Goal: Task Accomplishment & Management: Complete application form

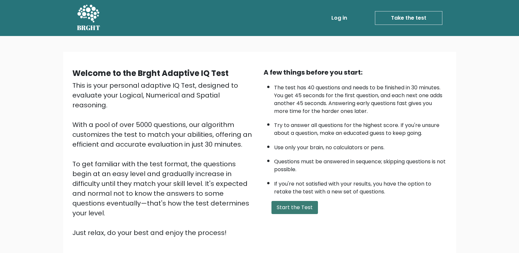
click at [295, 206] on button "Start the Test" at bounding box center [294, 207] width 46 height 13
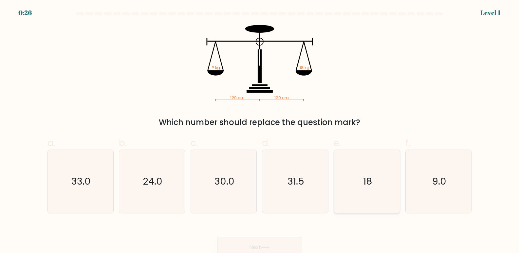
click at [385, 204] on icon "18" at bounding box center [366, 181] width 63 height 63
click at [260, 131] on input "e. 18" at bounding box center [260, 129] width 0 height 4
radio input "true"
click at [275, 242] on button "Next" at bounding box center [259, 247] width 85 height 21
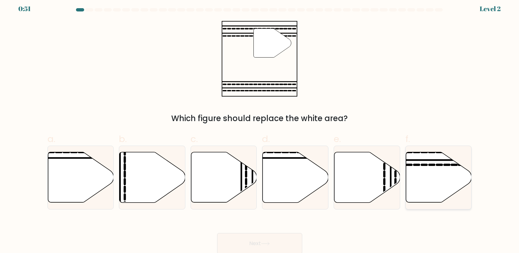
scroll to position [5, 0]
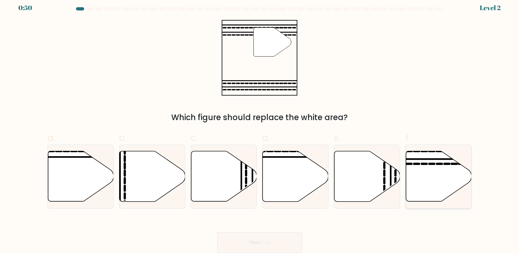
click at [434, 182] on icon at bounding box center [439, 176] width 66 height 50
click at [260, 126] on input "f." at bounding box center [260, 124] width 0 height 4
radio input "true"
click at [284, 249] on button "Next" at bounding box center [259, 242] width 85 height 21
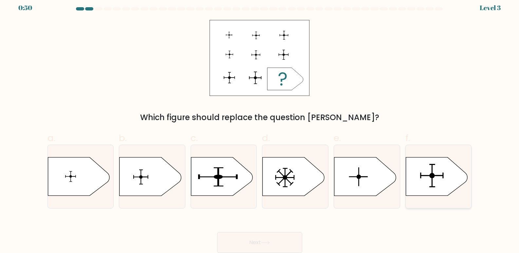
click at [432, 188] on icon at bounding box center [437, 176] width 62 height 38
click at [260, 126] on input "f." at bounding box center [260, 124] width 0 height 4
radio input "true"
click at [256, 233] on button "Next" at bounding box center [259, 242] width 85 height 21
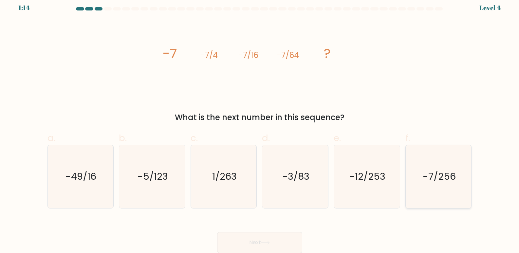
click at [439, 164] on icon "-7/256" at bounding box center [438, 176] width 63 height 63
click at [260, 126] on input "f. -7/256" at bounding box center [260, 124] width 0 height 4
radio input "true"
click at [268, 243] on icon at bounding box center [265, 242] width 8 height 3
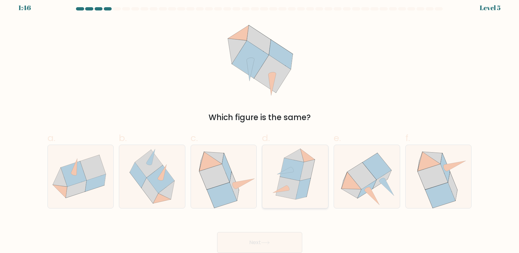
click at [281, 188] on icon at bounding box center [288, 188] width 24 height 23
click at [260, 126] on input "d." at bounding box center [260, 124] width 0 height 4
radio input "true"
click at [273, 243] on button "Next" at bounding box center [259, 242] width 85 height 21
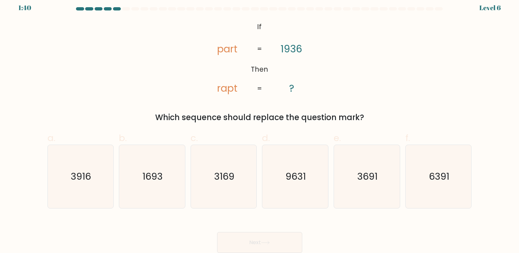
drag, startPoint x: 430, startPoint y: 2, endPoint x: 430, endPoint y: 8, distance: 5.9
click at [430, 8] on body "1:40 Level 6 If" at bounding box center [259, 124] width 519 height 258
click at [149, 188] on icon "1693" at bounding box center [151, 176] width 63 height 63
click at [260, 126] on input "b. 1693" at bounding box center [260, 124] width 0 height 4
radio input "true"
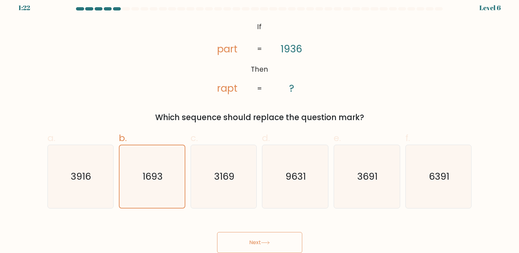
click at [261, 232] on button "Next" at bounding box center [259, 242] width 85 height 21
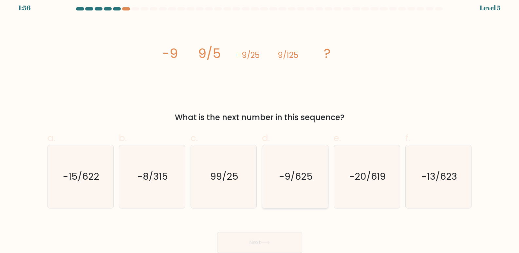
click at [288, 161] on icon "-9/625" at bounding box center [294, 176] width 63 height 63
click at [260, 126] on input "d. -9/625" at bounding box center [260, 124] width 0 height 4
radio input "true"
click at [285, 245] on button "Next" at bounding box center [259, 242] width 85 height 21
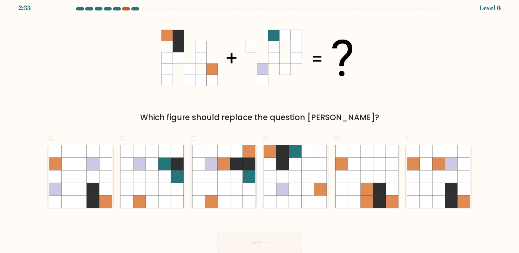
click at [123, 8] on div at bounding box center [126, 8] width 8 height 3
click at [302, 194] on icon at bounding box center [307, 189] width 12 height 12
click at [260, 126] on input "d." at bounding box center [260, 124] width 0 height 4
radio input "true"
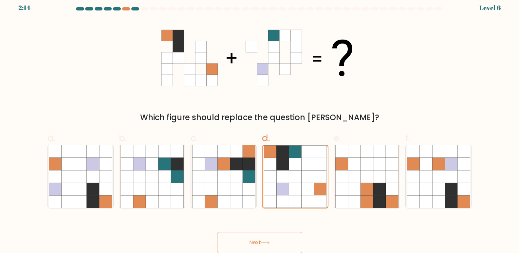
click at [271, 246] on button "Next" at bounding box center [259, 242] width 85 height 21
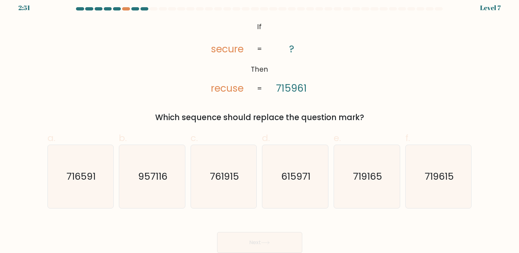
click at [464, 41] on div "@import url('[URL][DOMAIN_NAME]); If Then secure recuse ? 715961 = = Which sequ…" at bounding box center [260, 71] width 432 height 103
click at [285, 168] on icon "615971" at bounding box center [294, 176] width 63 height 63
click at [260, 126] on input "d. 615971" at bounding box center [260, 124] width 0 height 4
radio input "true"
click at [292, 243] on button "Next" at bounding box center [259, 242] width 85 height 21
